Goal: Check status

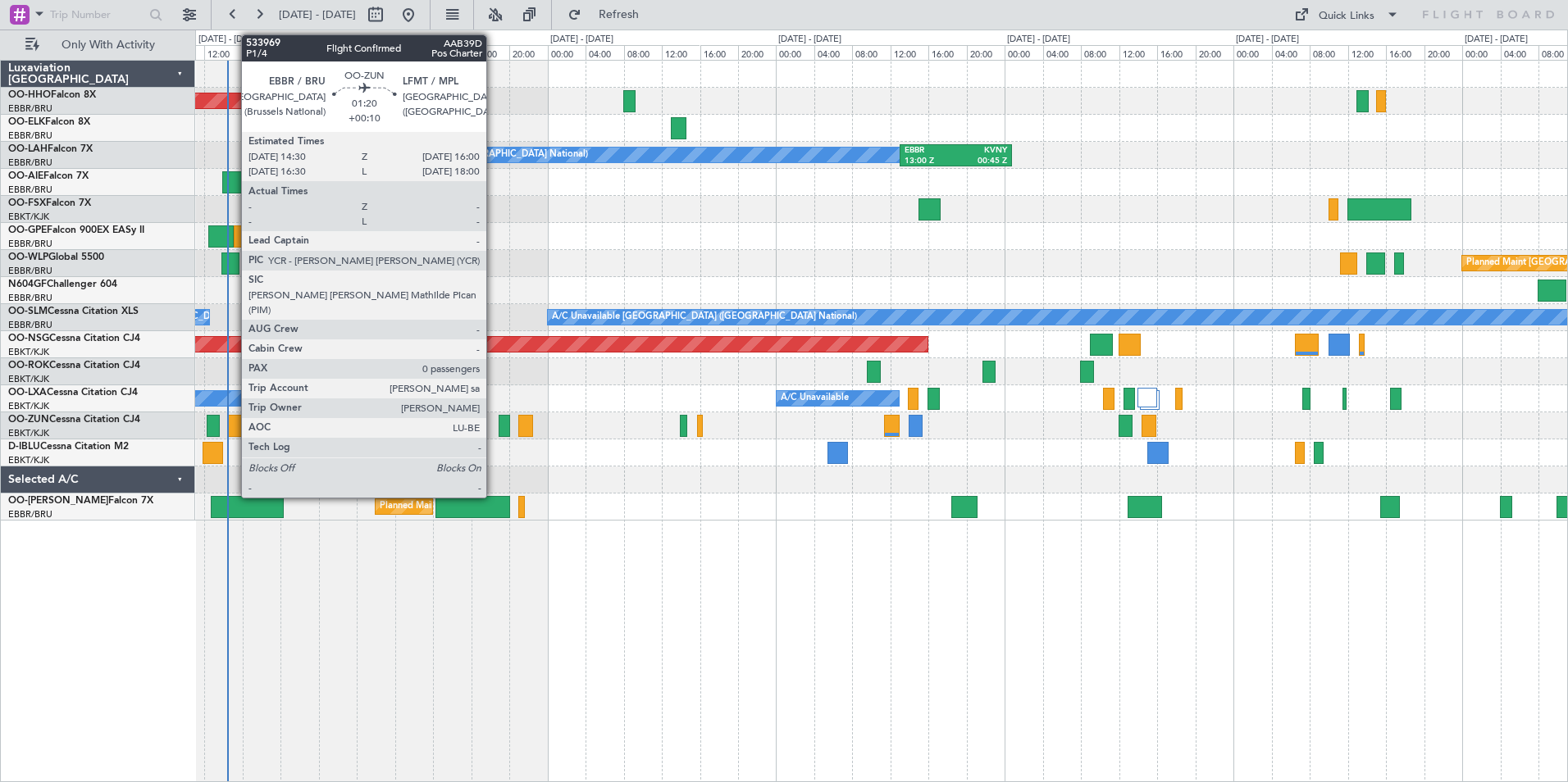
click at [233, 422] on div at bounding box center [234, 426] width 15 height 22
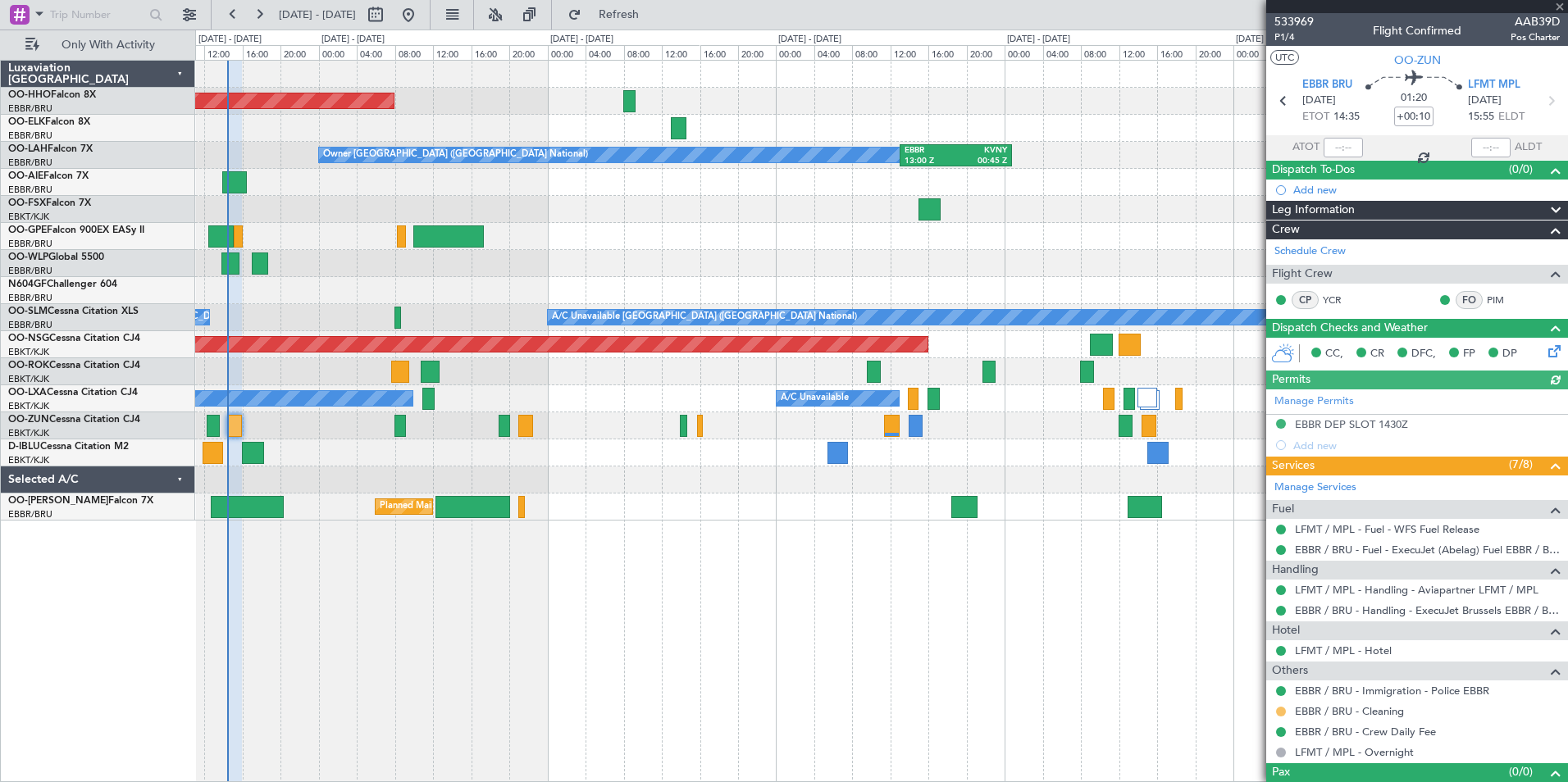
click at [1281, 708] on button at bounding box center [1281, 711] width 9 height 9
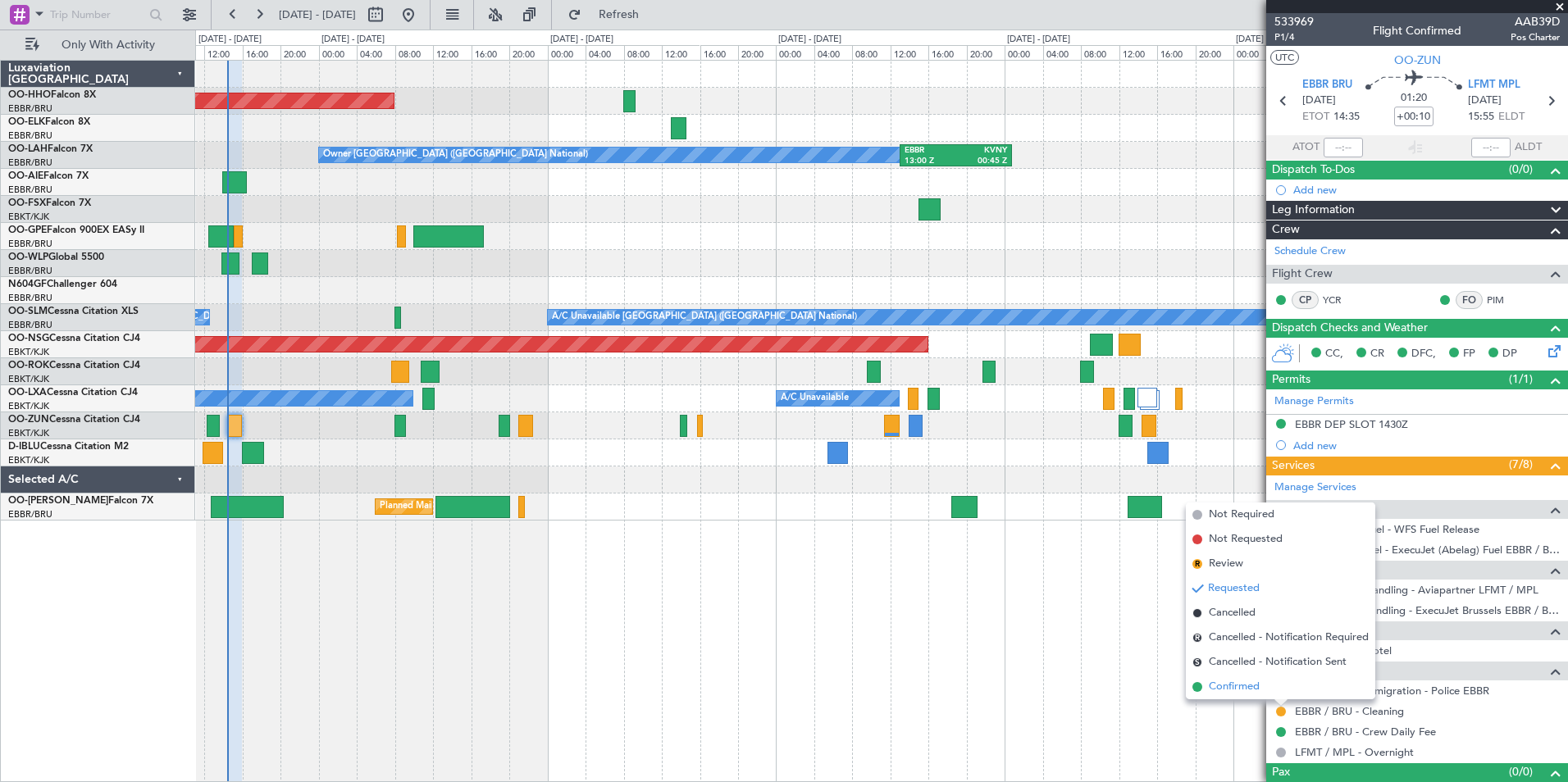
click at [1197, 688] on span at bounding box center [1197, 687] width 9 height 9
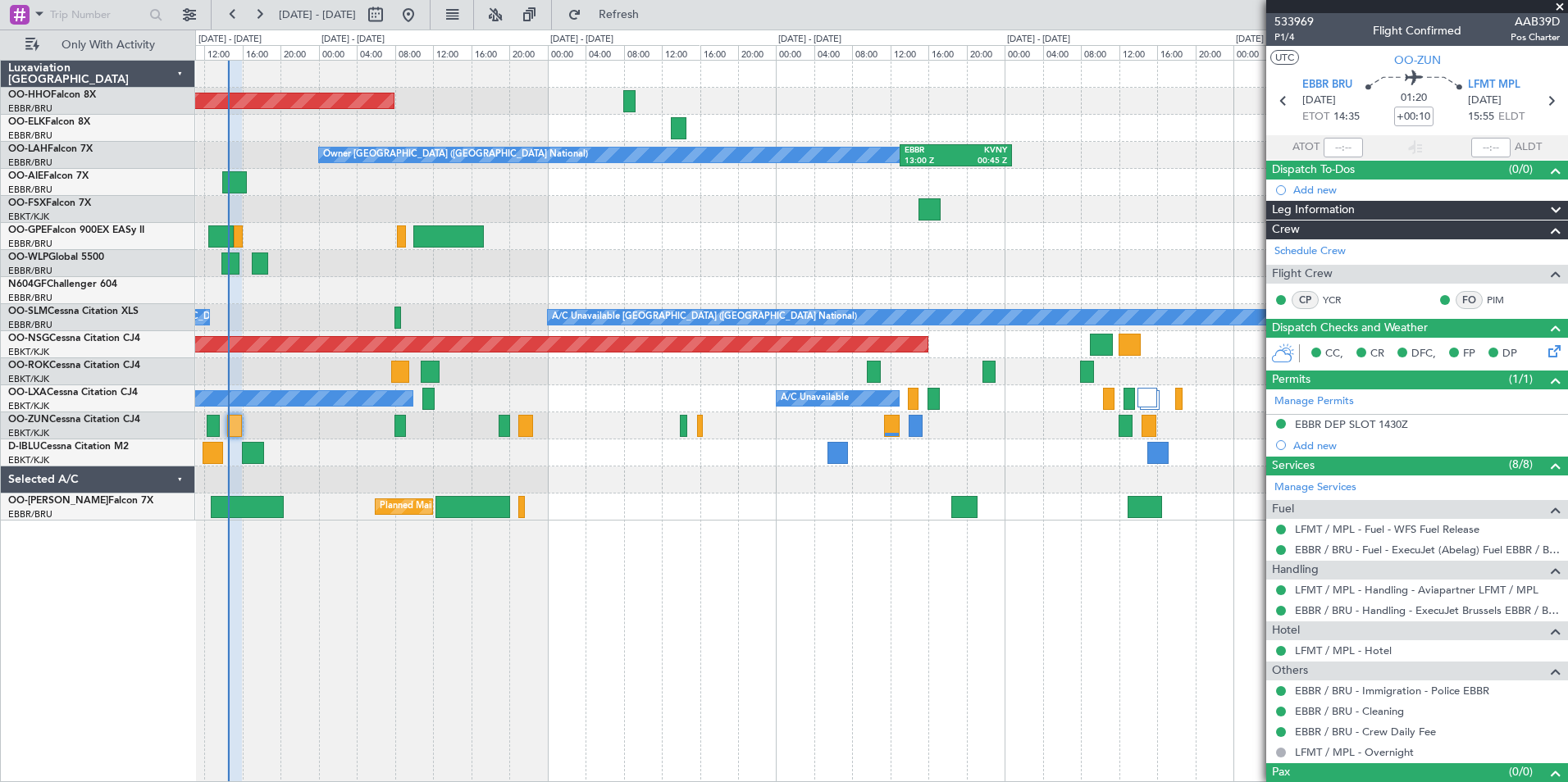
click at [565, 488] on div at bounding box center [881, 479] width 1372 height 27
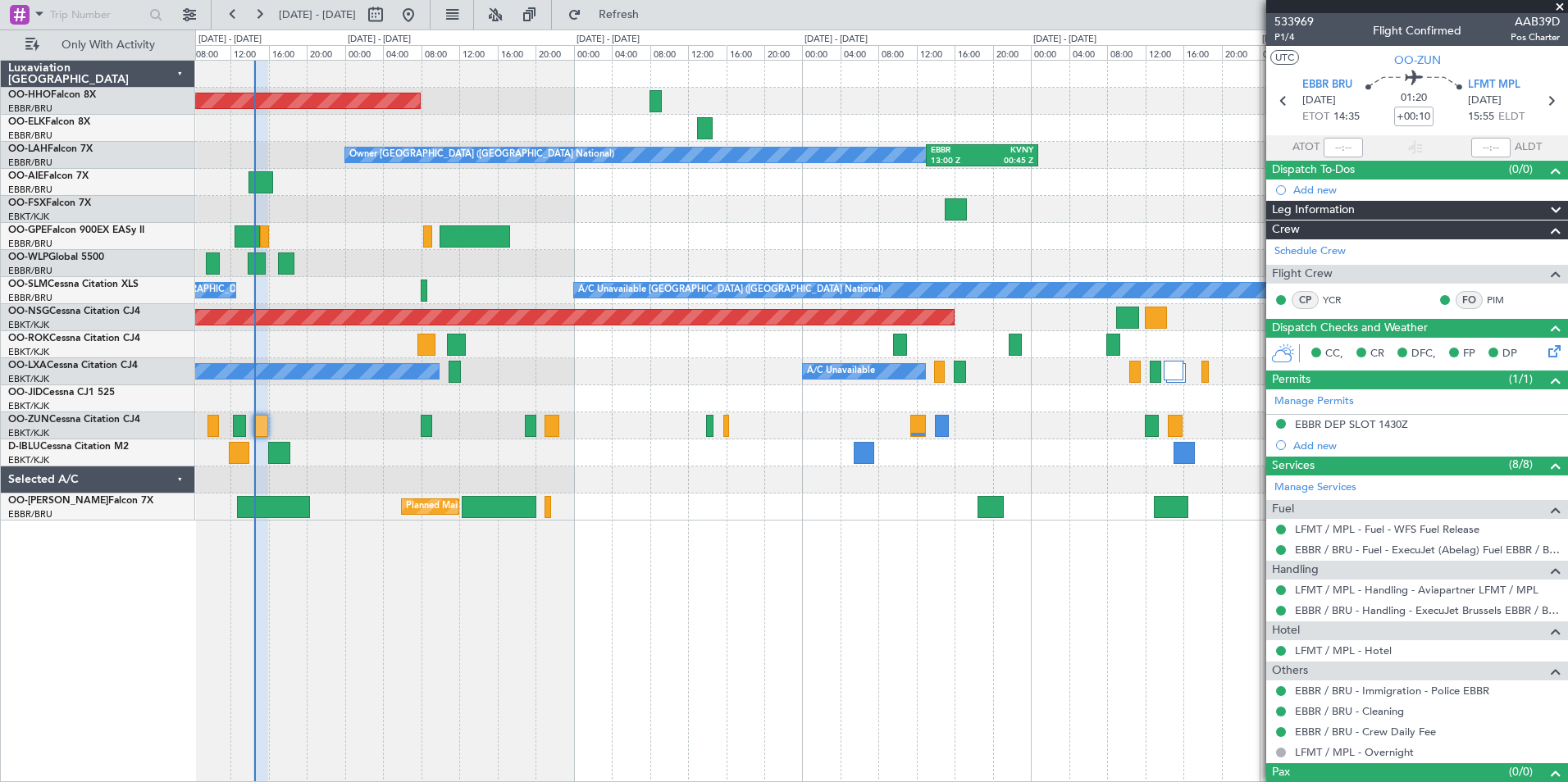
click at [677, 495] on div "AOG Maint Geneva (Cointrin) Owner [GEOGRAPHIC_DATA] (Brussels National) EBBR 13…" at bounding box center [881, 291] width 1372 height 460
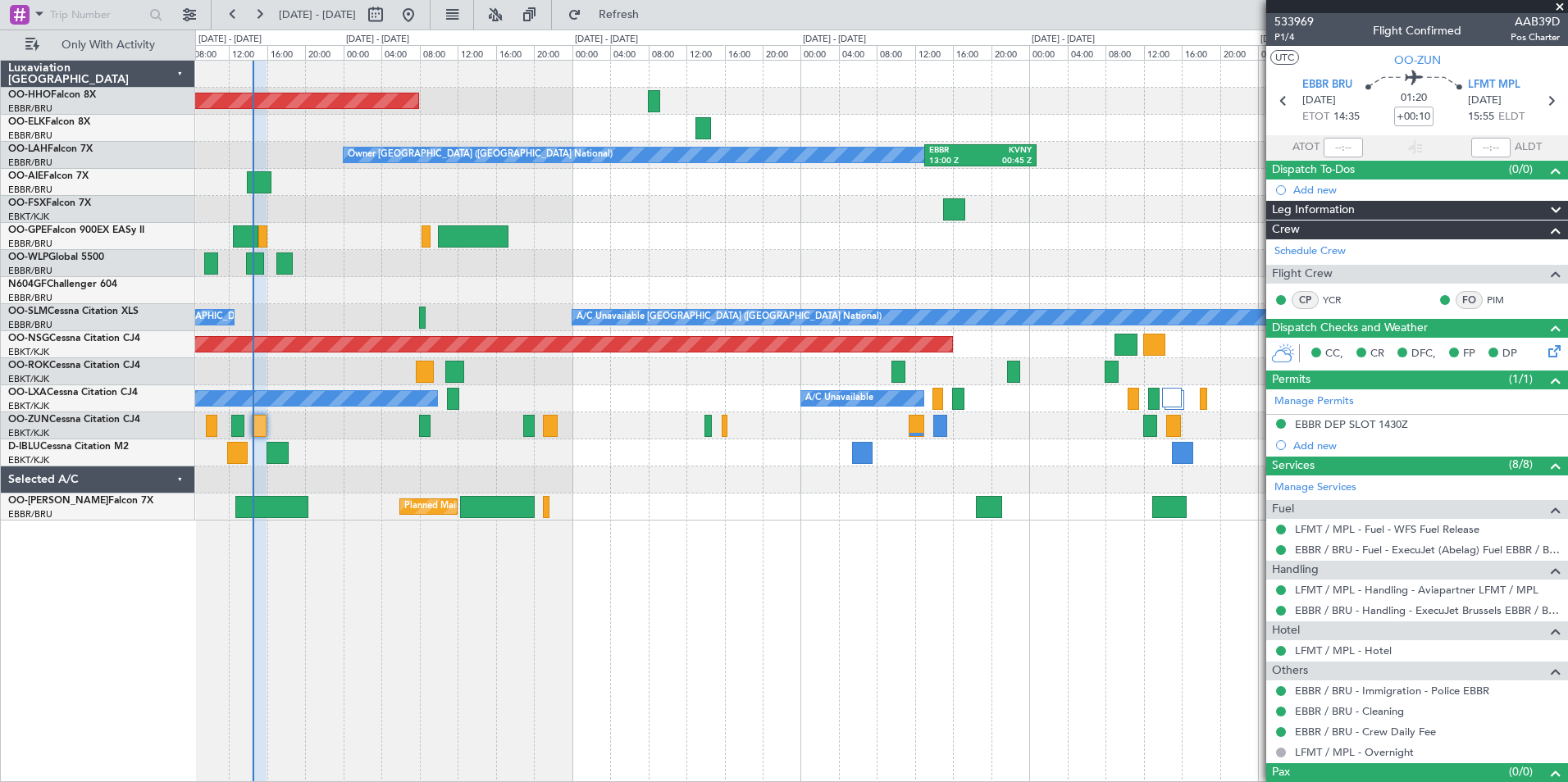
click at [1560, 4] on span at bounding box center [1559, 7] width 16 height 15
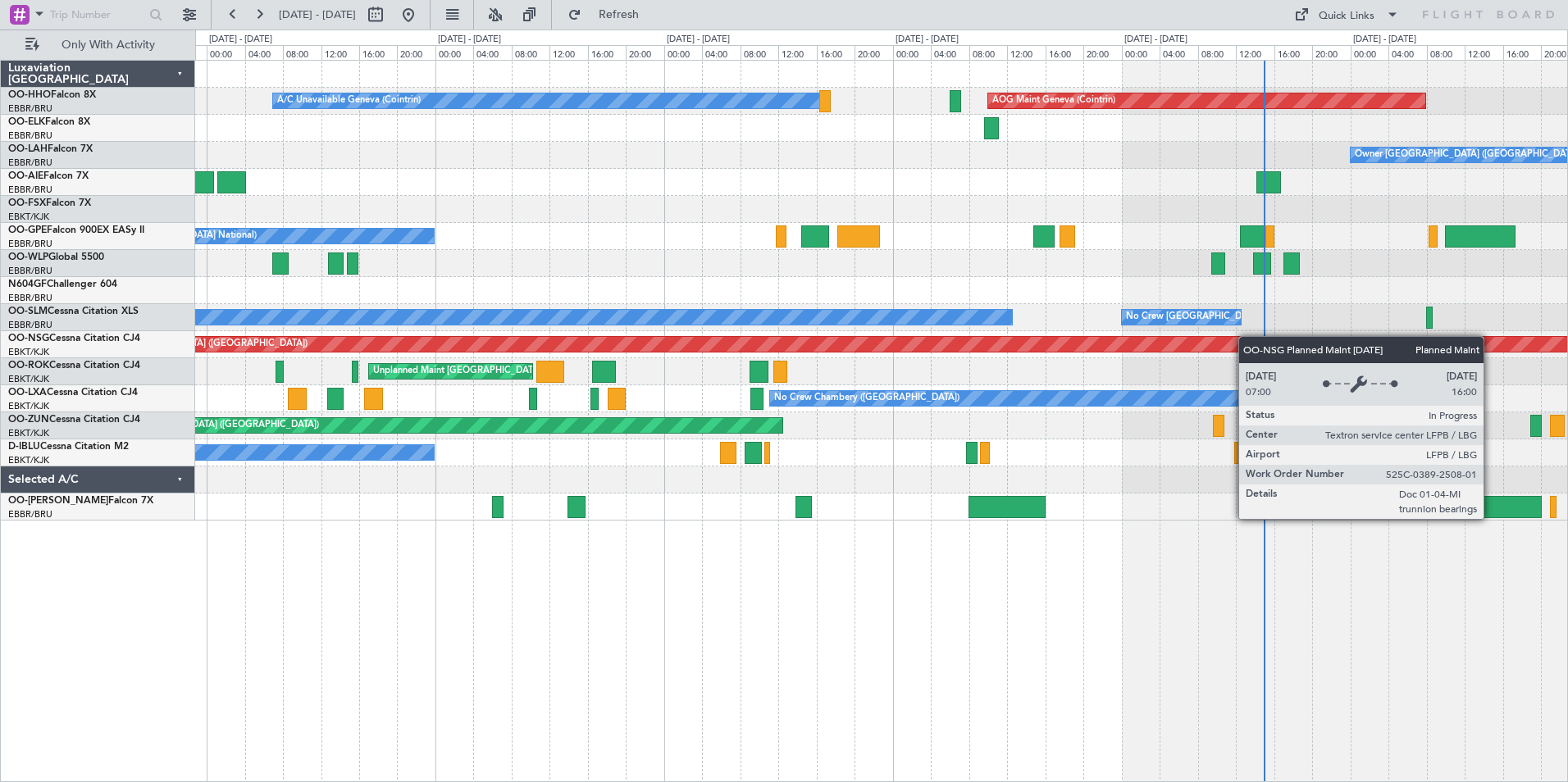
click at [1372, 345] on div "AOG Maint Geneva (Cointrin) A/C Unavailable Geneva (Cointrin) Owner [GEOGRAPHIC…" at bounding box center [881, 291] width 1372 height 460
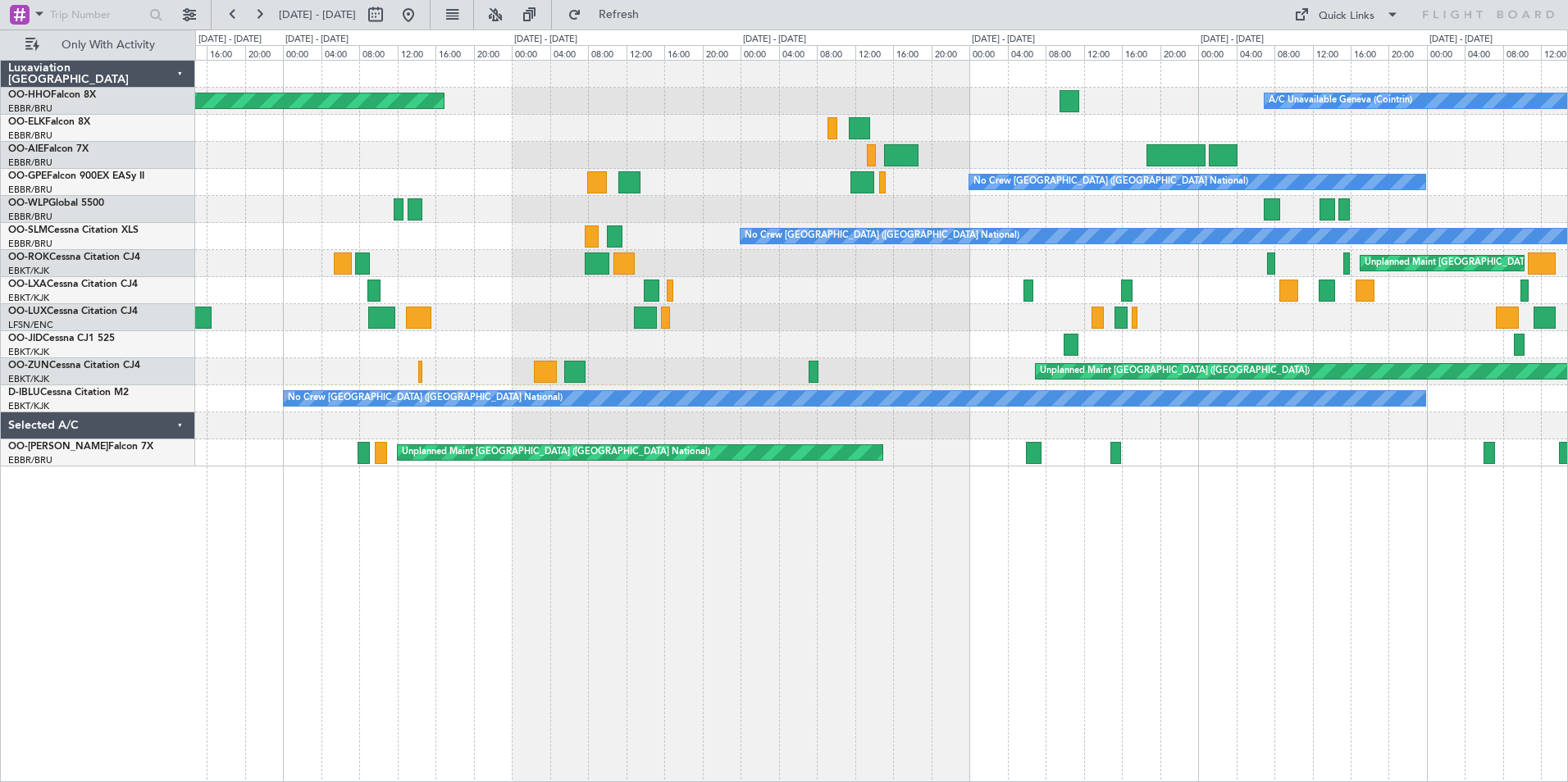
click at [1567, 276] on html "[DATE] - [DATE] Refresh Quick Links Only With Activity A/C Unavailable Geneva (…" at bounding box center [784, 391] width 1568 height 782
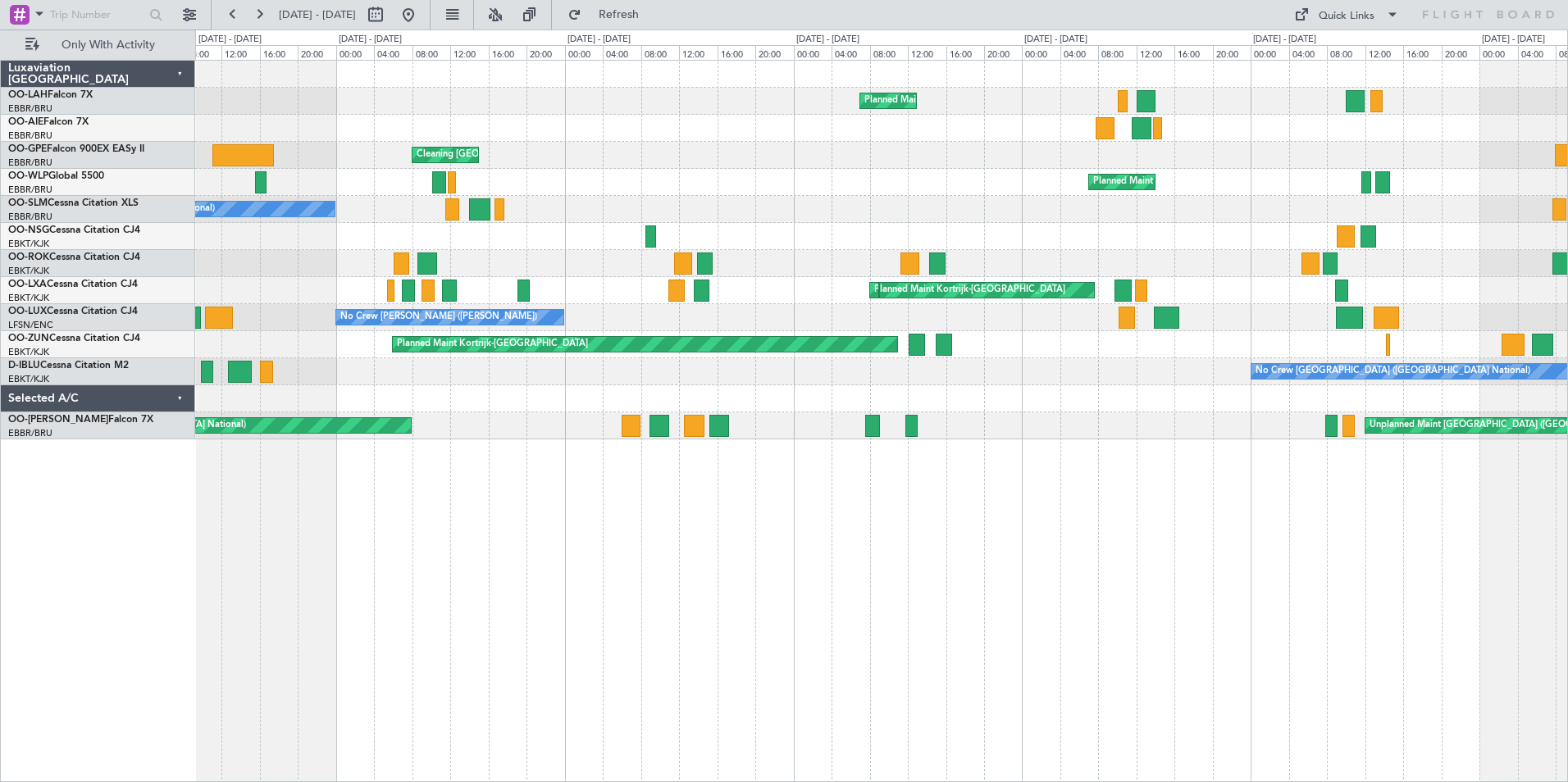
click at [769, 212] on div "No Crew [GEOGRAPHIC_DATA] ([GEOGRAPHIC_DATA] National) No Crew [GEOGRAPHIC_DATA…" at bounding box center [881, 209] width 1372 height 27
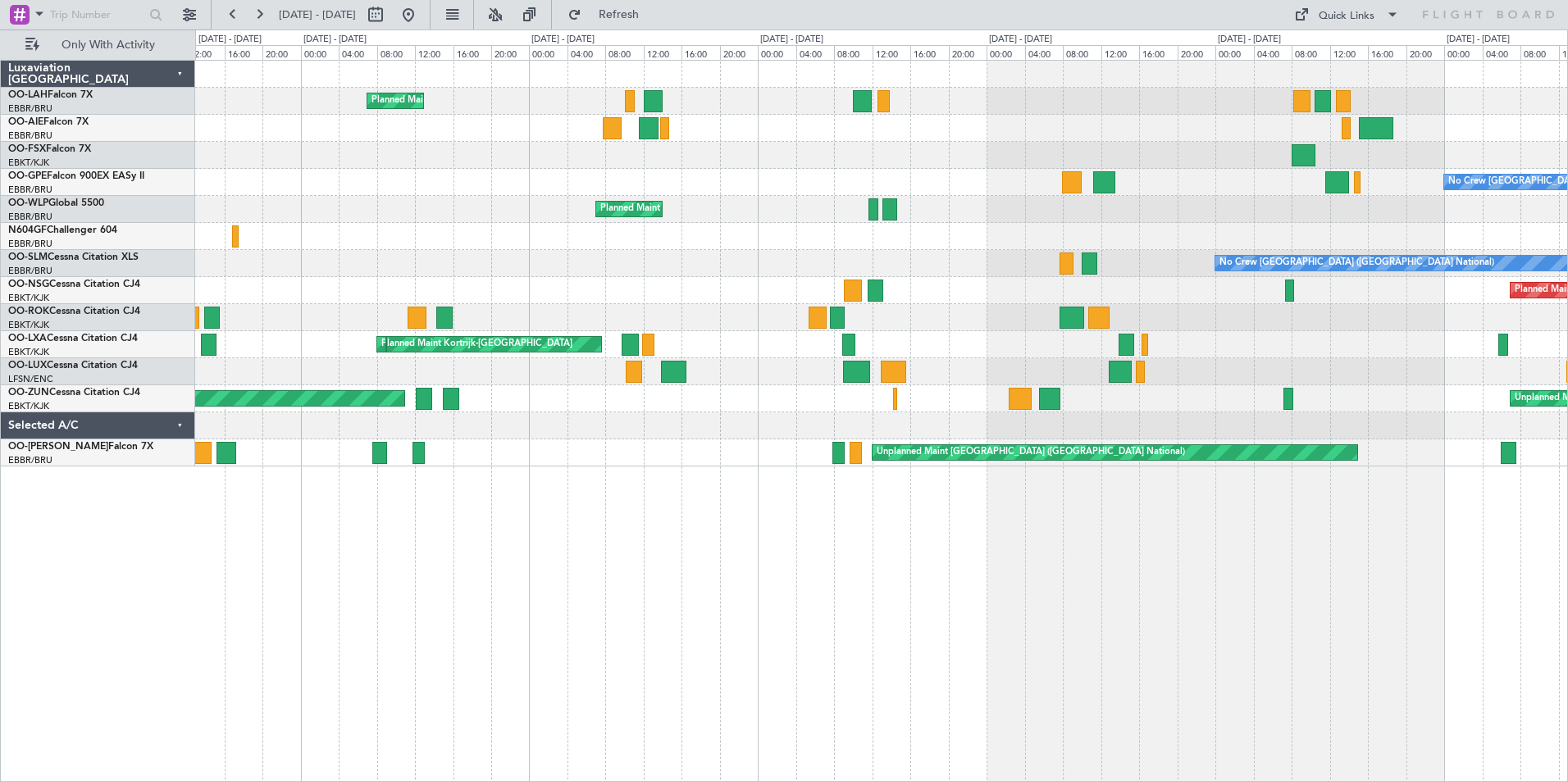
click at [715, 184] on div "No Crew [GEOGRAPHIC_DATA] ([GEOGRAPHIC_DATA] National) Cleaning [GEOGRAPHIC_DAT…" at bounding box center [881, 182] width 1372 height 27
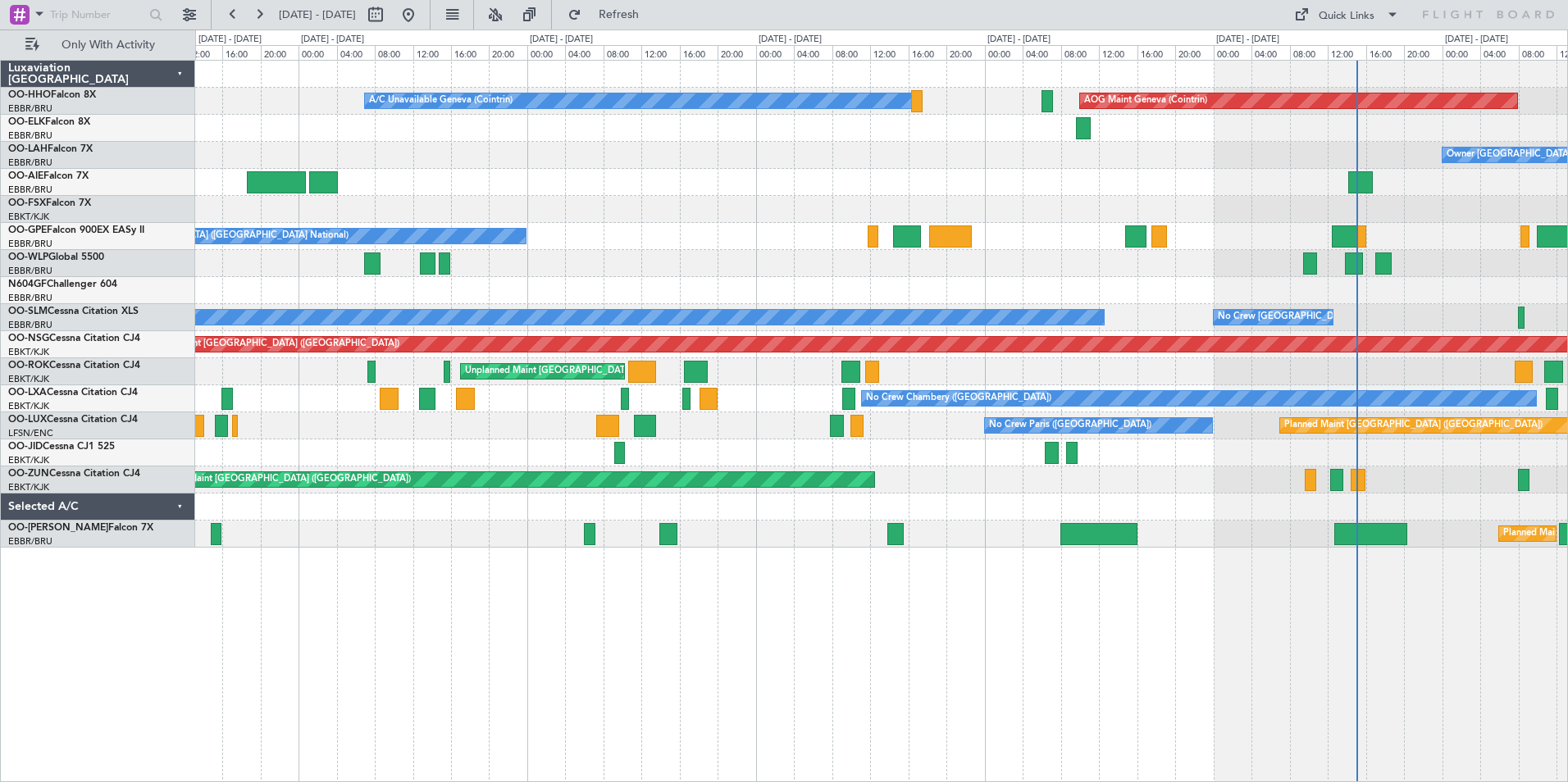
click at [119, 157] on div "A/C Unavailable Geneva (Cointrin) AOG Maint Geneva ([GEOGRAPHIC_DATA]) Owner [G…" at bounding box center [784, 405] width 1568 height 753
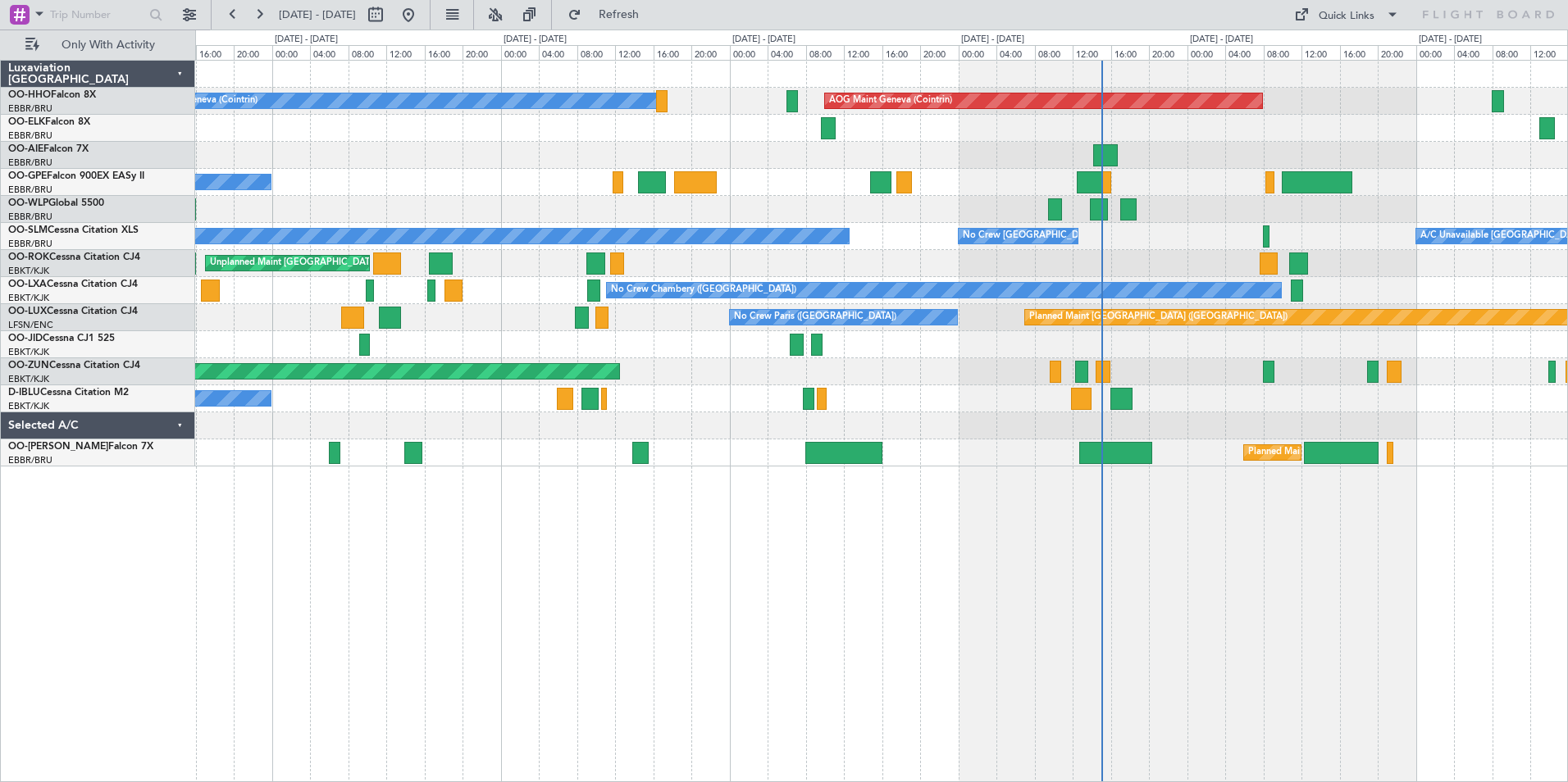
click at [528, 179] on div "No Crew [GEOGRAPHIC_DATA] ([GEOGRAPHIC_DATA] National)" at bounding box center [881, 182] width 1372 height 27
